Goal: Find contact information: Find contact information

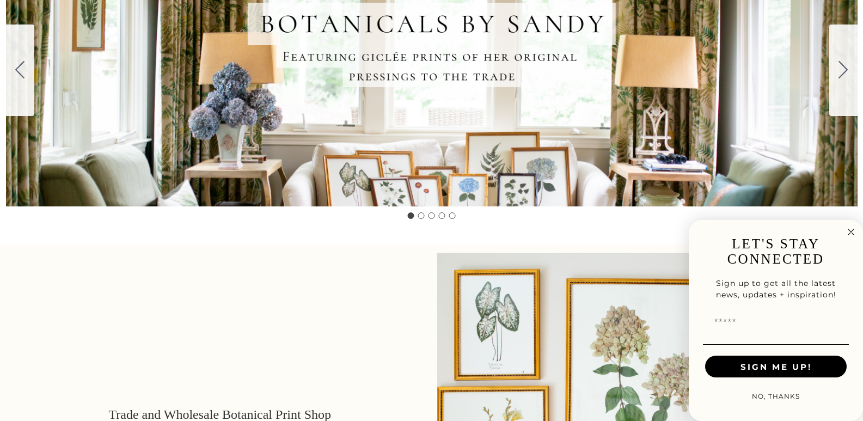
scroll to position [327, 0]
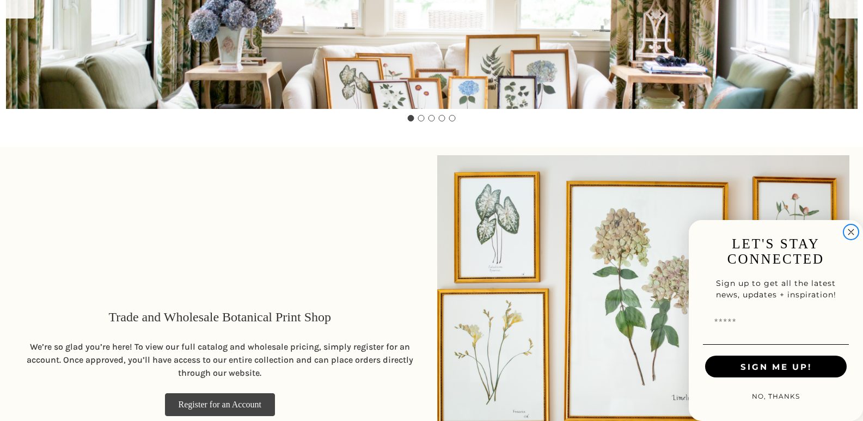
click at [852, 235] on circle "Close dialog" at bounding box center [851, 232] width 13 height 13
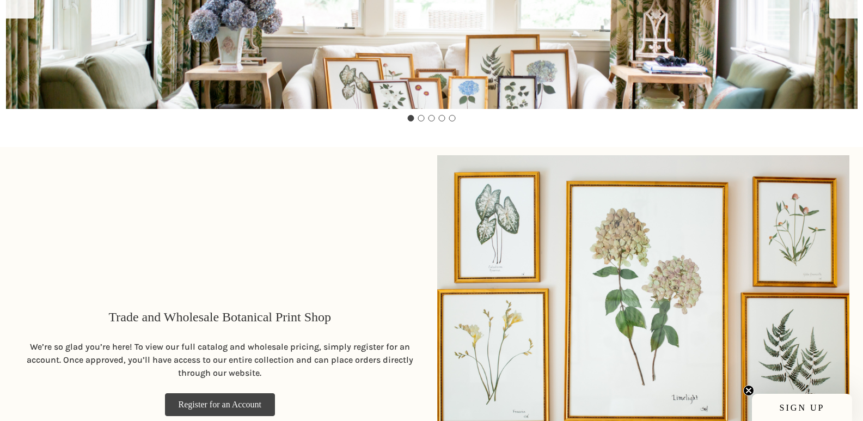
scroll to position [0, 0]
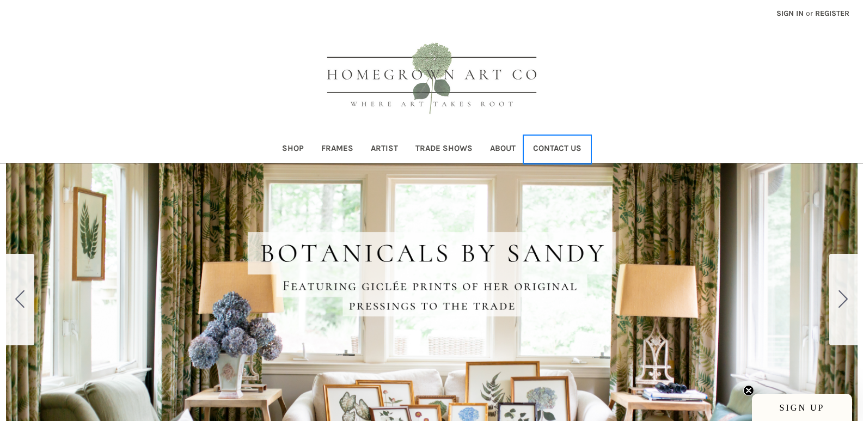
click at [555, 151] on link "Contact Us" at bounding box center [557, 149] width 66 height 27
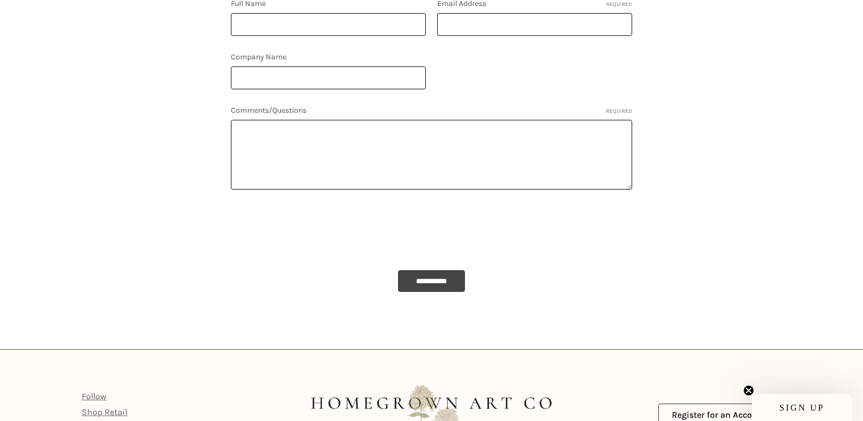
scroll to position [575, 0]
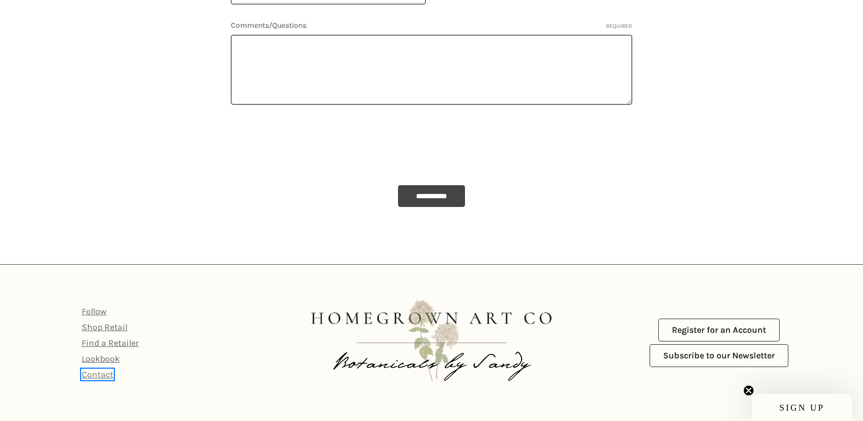
click at [99, 374] on link "Contact" at bounding box center [98, 374] width 32 height 10
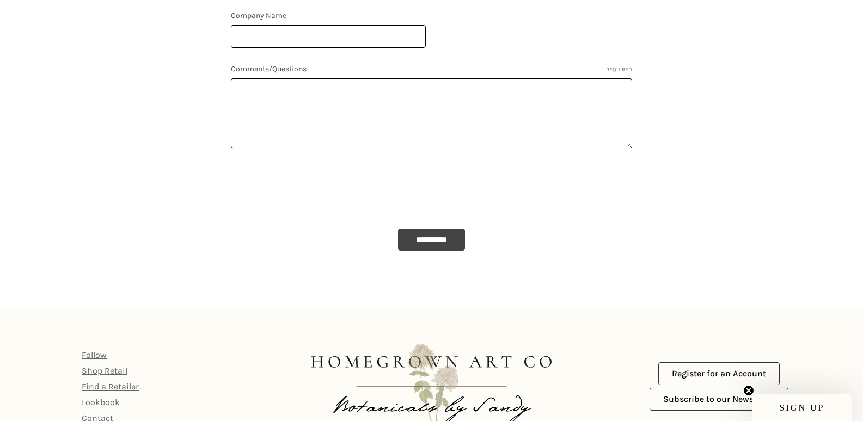
scroll to position [575, 0]
